Goal: Task Accomplishment & Management: Manage account settings

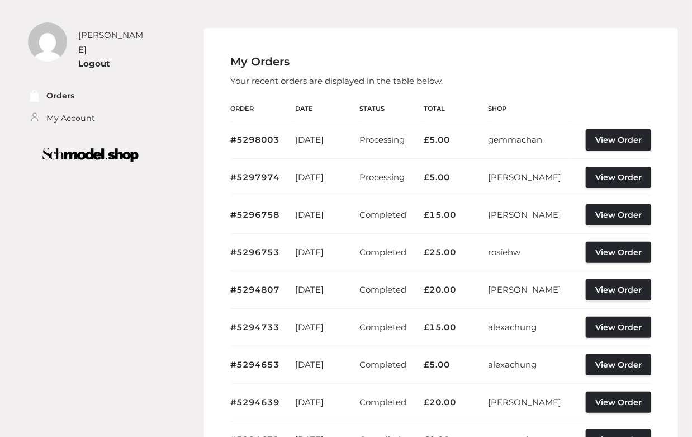
click at [370, 25] on div "[PERSON_NAME] Logout Orders My Account Orders My Account Logout My Orders Order" at bounding box center [346, 333] width 681 height 667
click at [386, 10] on div "[PERSON_NAME] Logout Orders My Account Orders My Account Logout My Orders Order" at bounding box center [346, 333] width 681 height 667
click at [396, 32] on div "My Orders Your recent orders are displayed in the table below. Order Date Statu…" at bounding box center [441, 306] width 475 height 556
click at [350, 57] on h4 "My Orders" at bounding box center [441, 61] width 421 height 13
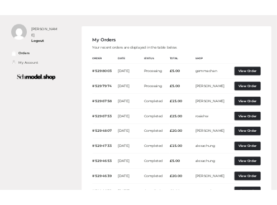
scroll to position [118, 0]
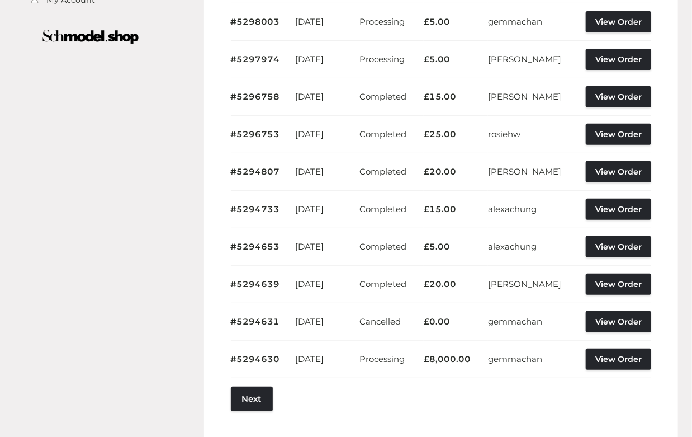
click at [324, 56] on time "[DATE]" at bounding box center [309, 59] width 29 height 11
click at [147, 148] on div "[PERSON_NAME] Logout Orders My Account Orders My Account Logout My Orders Order" at bounding box center [346, 215] width 681 height 667
drag, startPoint x: 135, startPoint y: 174, endPoint x: 75, endPoint y: 264, distance: 108.4
click at [75, 263] on div "[PERSON_NAME] Logout Orders My Account Orders My Account Logout My Orders Order" at bounding box center [346, 215] width 681 height 667
click at [107, 210] on div "[PERSON_NAME] Logout Orders My Account Orders My Account Logout My Orders Order" at bounding box center [346, 215] width 681 height 667
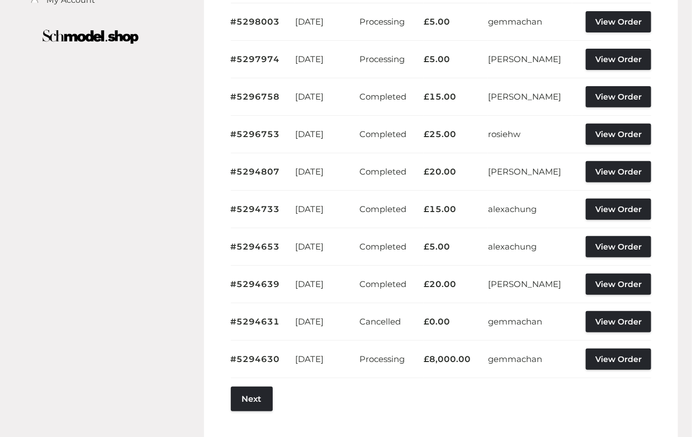
drag, startPoint x: 55, startPoint y: 115, endPoint x: 75, endPoint y: 115, distance: 20.1
click at [74, 115] on div "[PERSON_NAME] Logout Orders My Account Orders My Account Logout My Orders Order" at bounding box center [346, 215] width 681 height 667
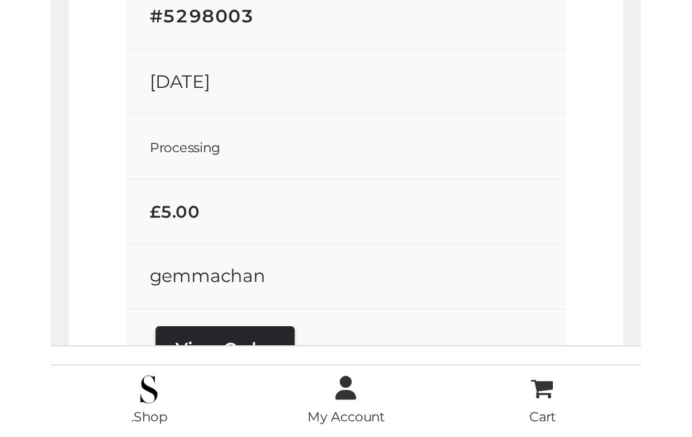
scroll to position [29, 0]
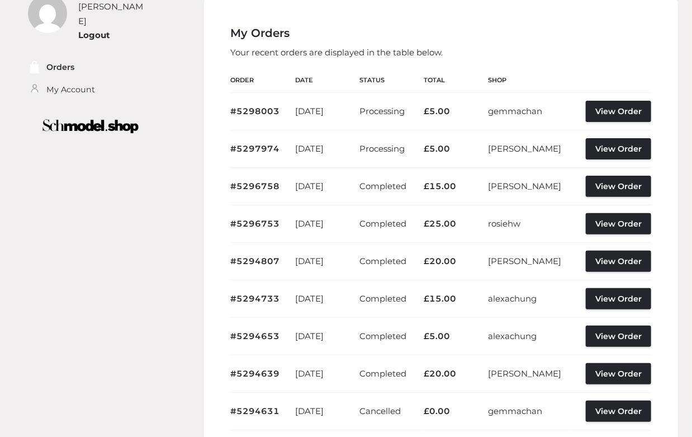
click at [655, 27] on div "My Orders Your recent orders are displayed in the table below. Order Date Statu…" at bounding box center [441, 277] width 475 height 556
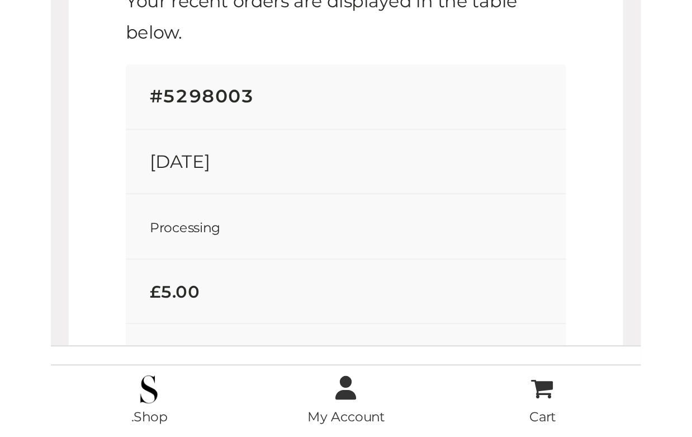
scroll to position [0, 0]
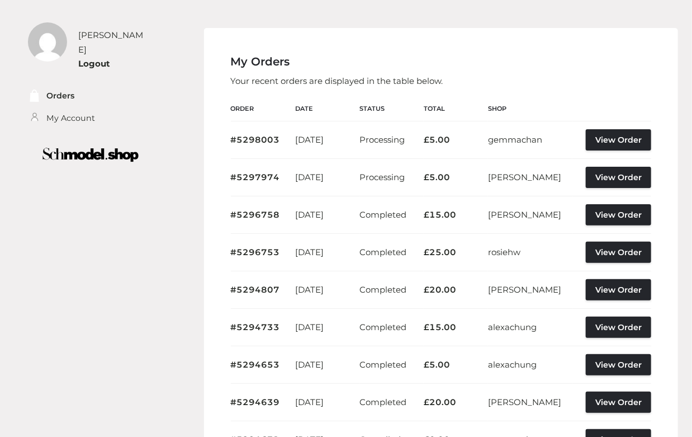
drag, startPoint x: 537, startPoint y: 260, endPoint x: 708, endPoint y: 45, distance: 274.2
click at [692, 45] on div "[PERSON_NAME] Logout Orders My Account Orders My Account Logout" at bounding box center [346, 333] width 692 height 667
